Goal: Transaction & Acquisition: Purchase product/service

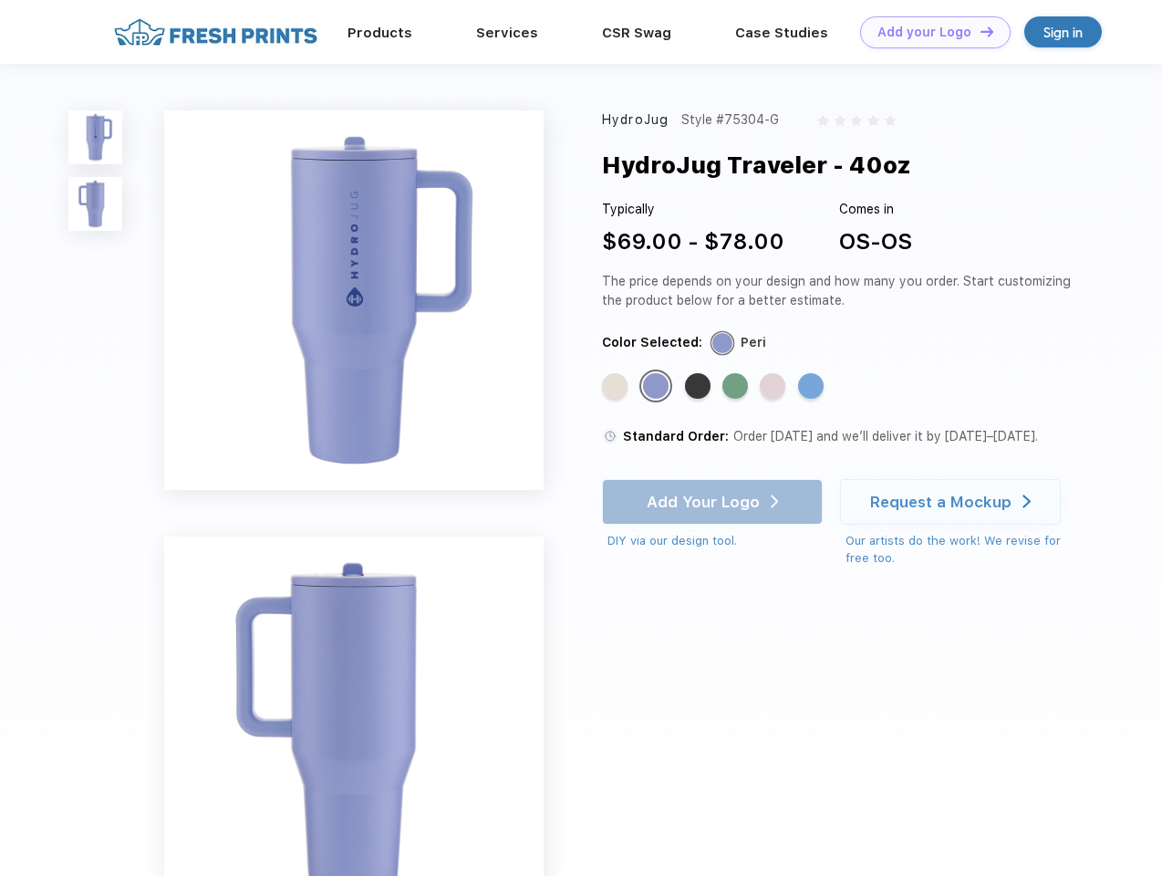
click at [929, 32] on link "Add your Logo Design Tool" at bounding box center [935, 32] width 150 height 32
click at [0, 0] on div "Design Tool" at bounding box center [0, 0] width 0 height 0
click at [979, 31] on link "Add your Logo Design Tool" at bounding box center [935, 32] width 150 height 32
click at [96, 137] on img at bounding box center [95, 137] width 54 height 54
click at [96, 204] on img at bounding box center [95, 204] width 54 height 54
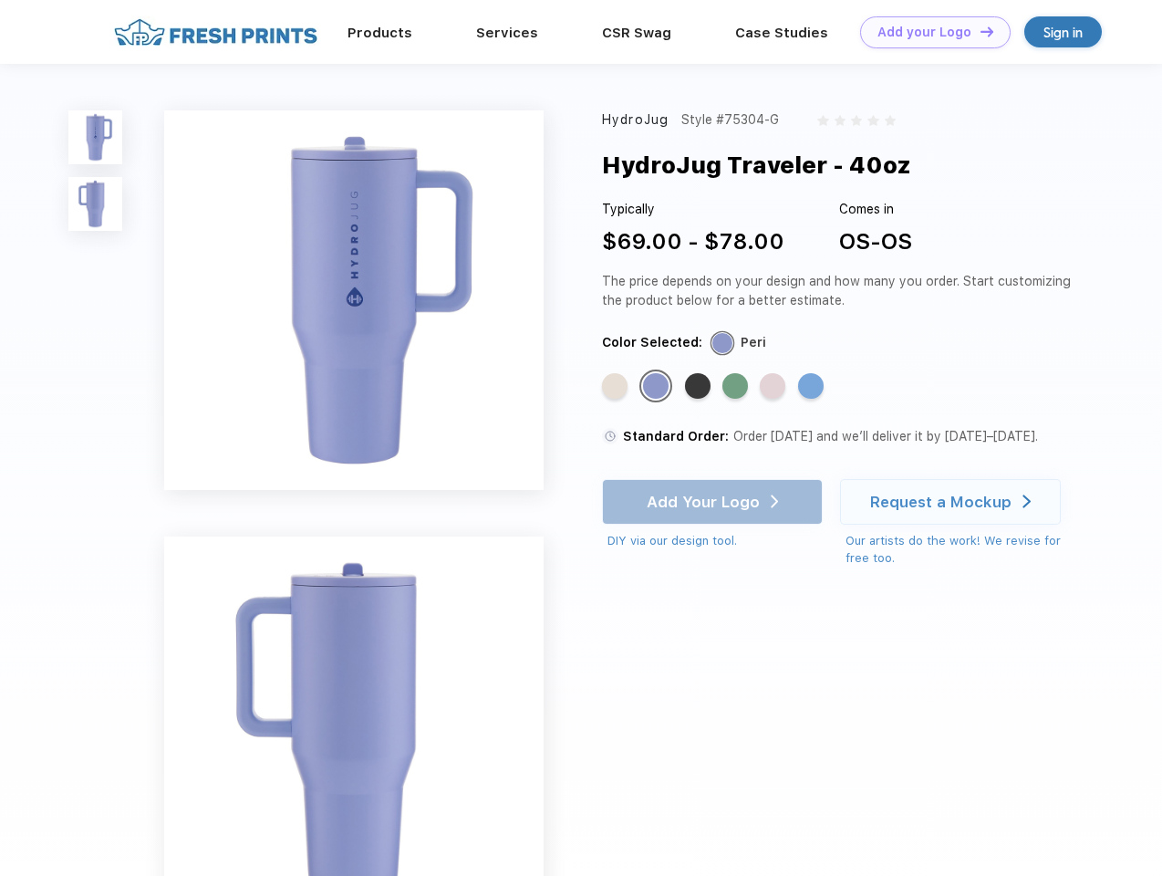
click at [617, 387] on div "Standard Color" at bounding box center [615, 386] width 26 height 26
click at [658, 387] on div "Standard Color" at bounding box center [656, 386] width 26 height 26
click at [700, 387] on div "Standard Color" at bounding box center [698, 386] width 26 height 26
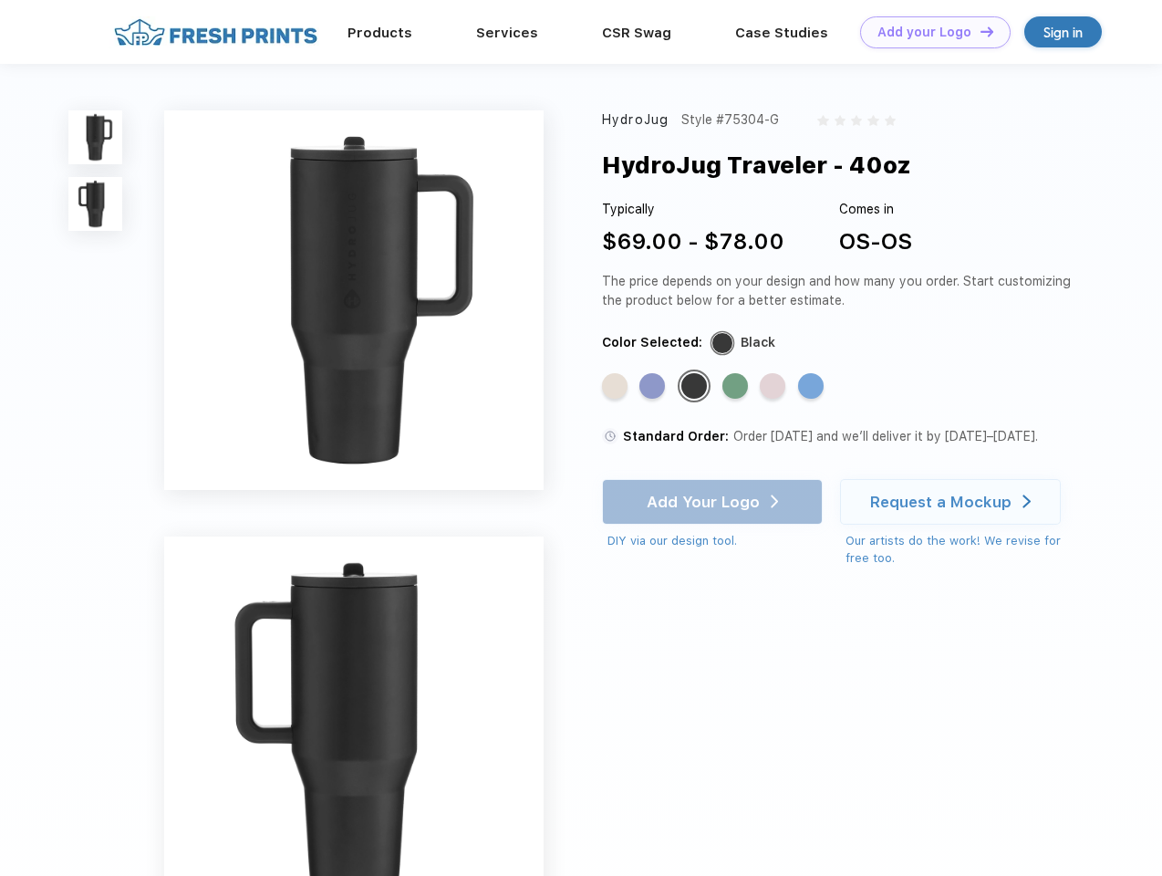
click at [737, 387] on div "Standard Color" at bounding box center [735, 386] width 26 height 26
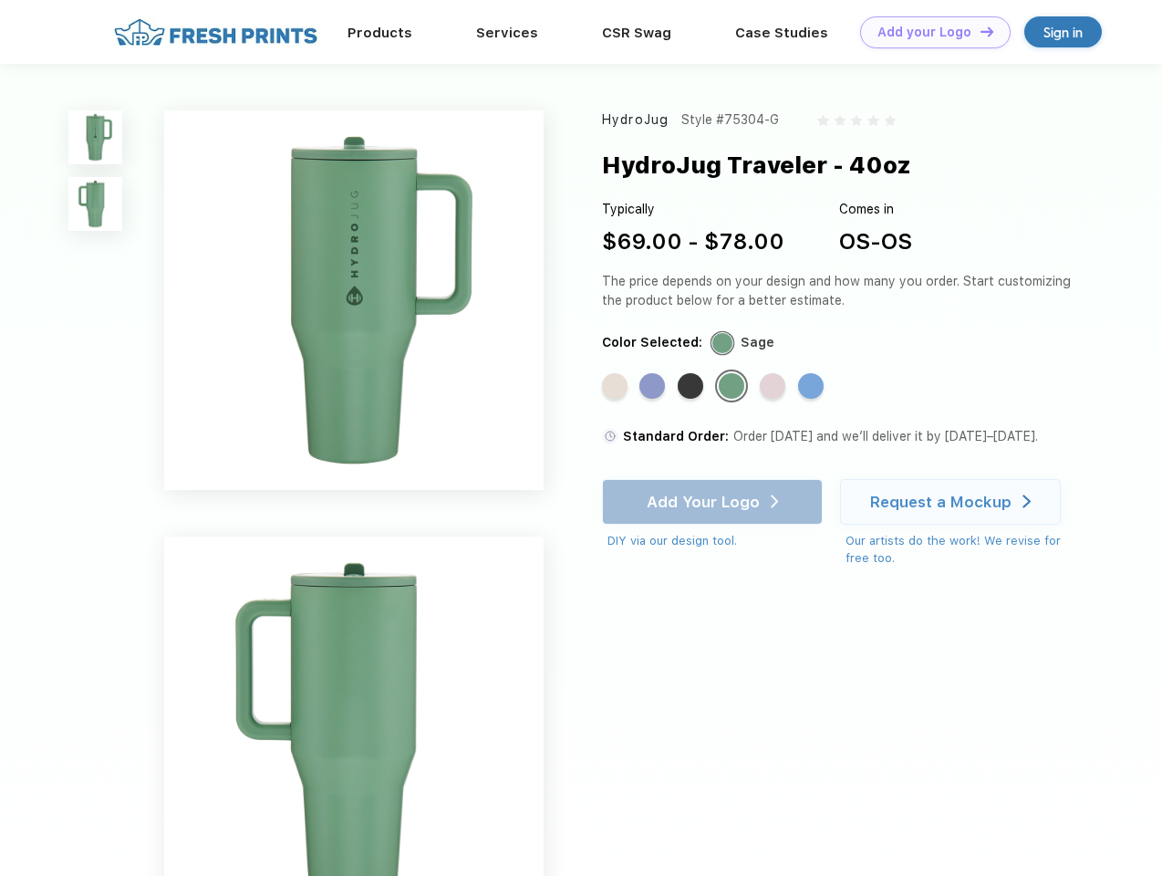
click at [774, 387] on div "Standard Color" at bounding box center [773, 386] width 26 height 26
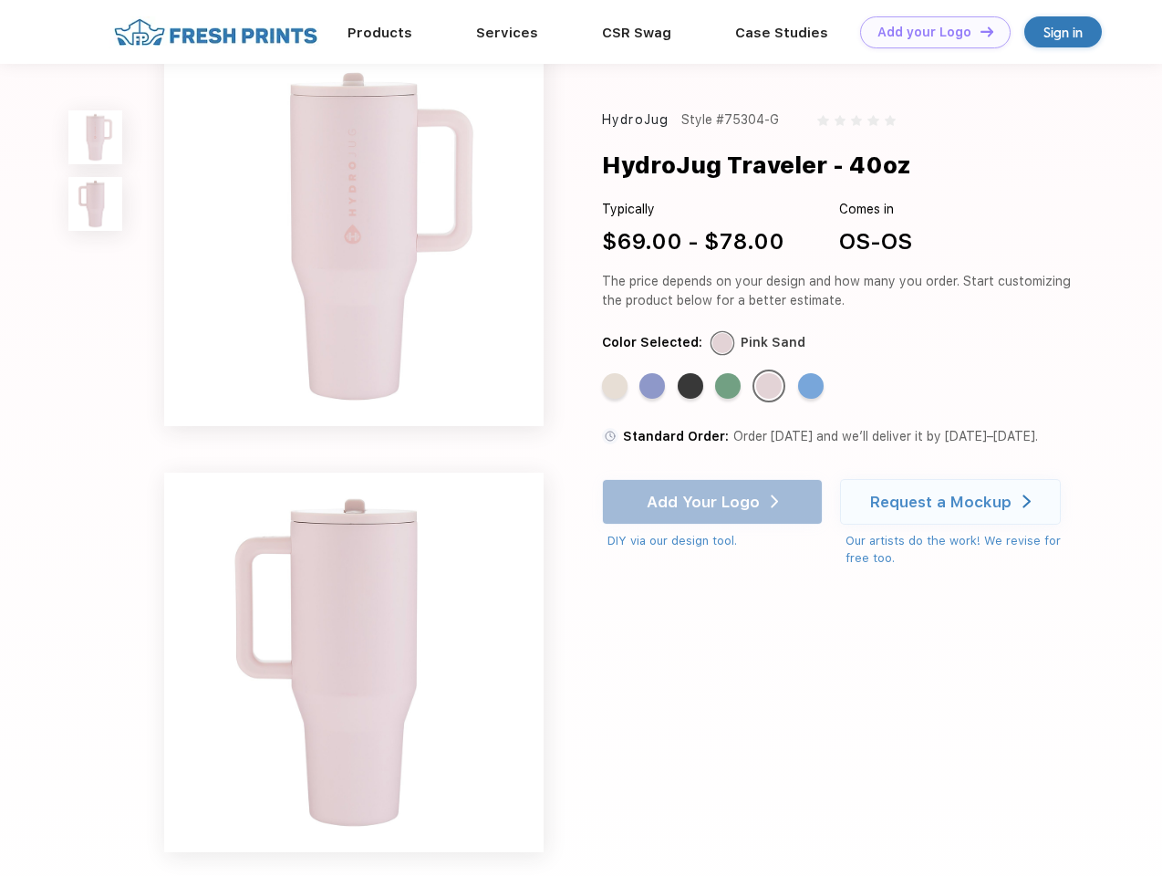
scroll to position [309, 0]
